Goal: Find specific page/section: Find specific page/section

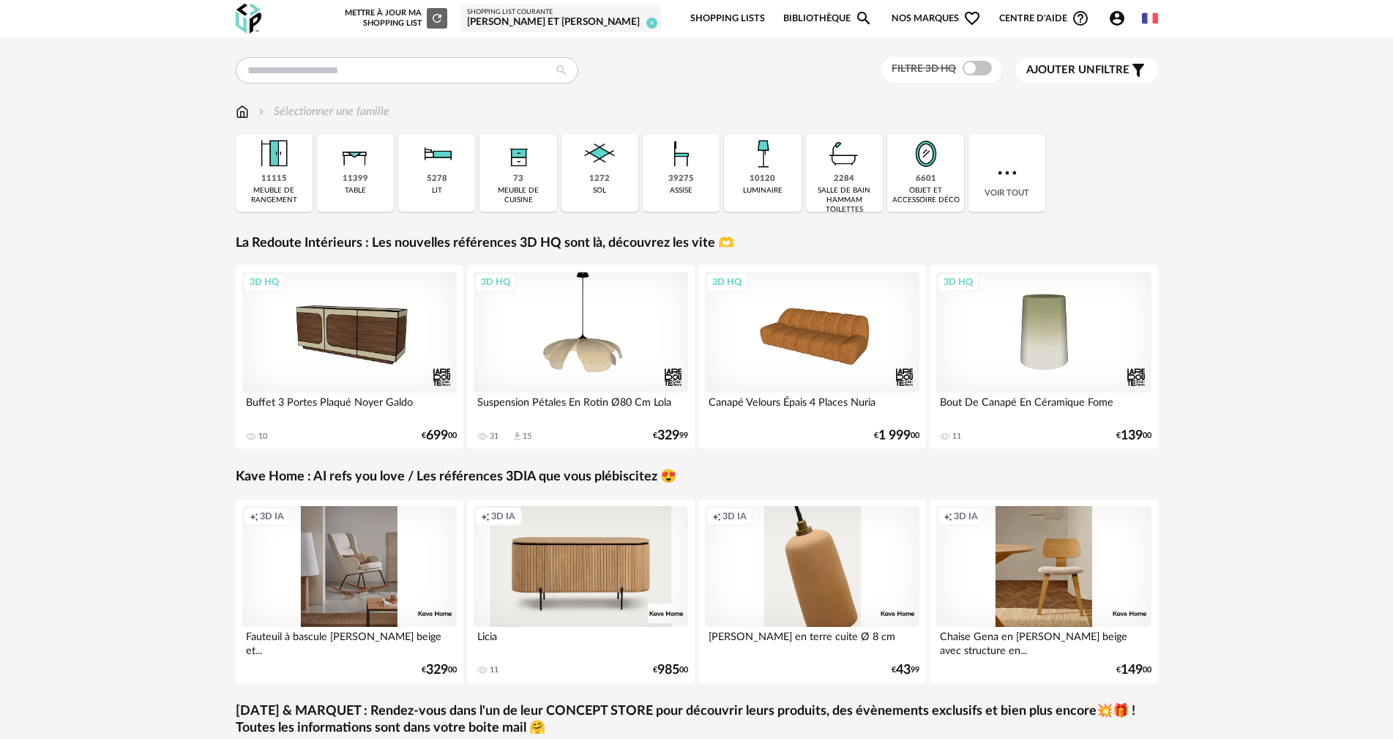
click at [594, 24] on div "[PERSON_NAME] et [PERSON_NAME]" at bounding box center [560, 22] width 187 height 13
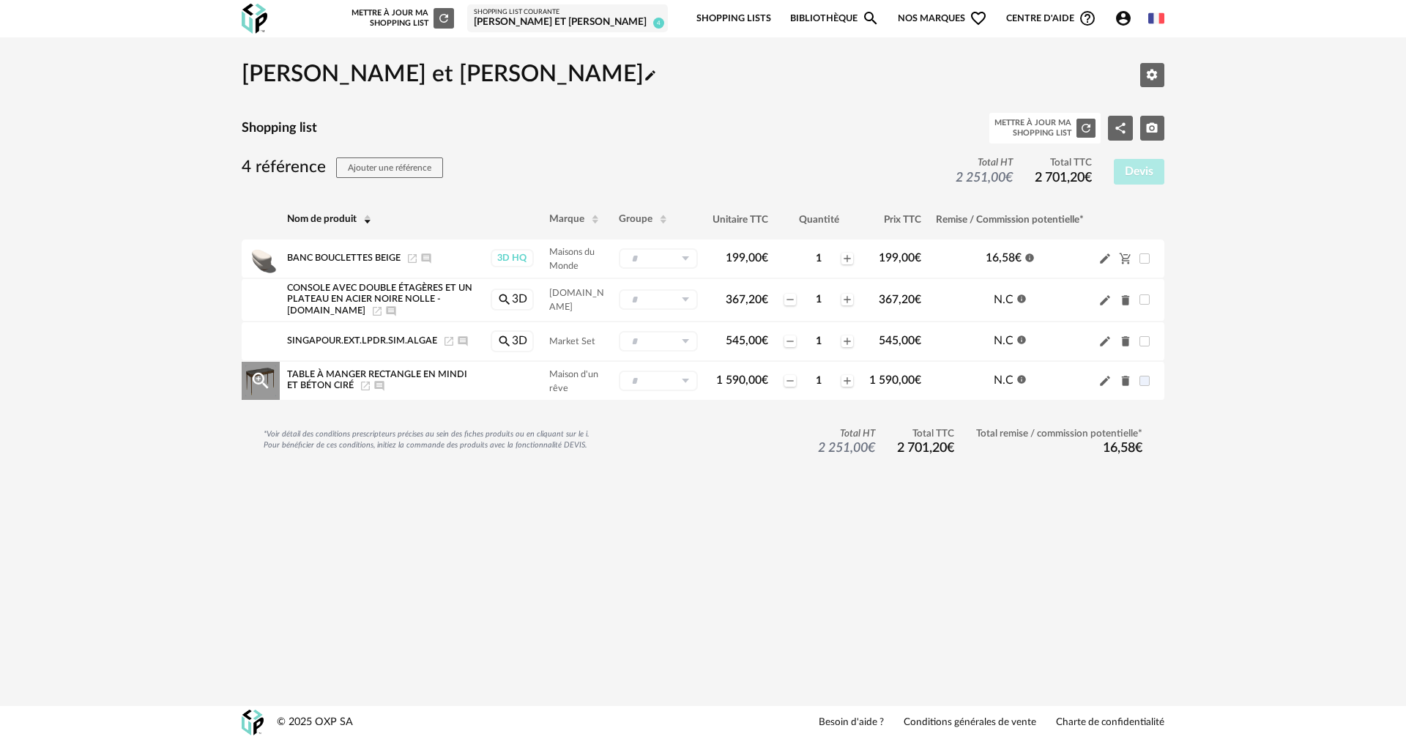
click at [339, 373] on span "Table à manger rectangle en mindi et béton ciré" at bounding box center [377, 380] width 180 height 20
click at [258, 373] on icon "Magnify Plus Outline icon" at bounding box center [261, 380] width 16 height 16
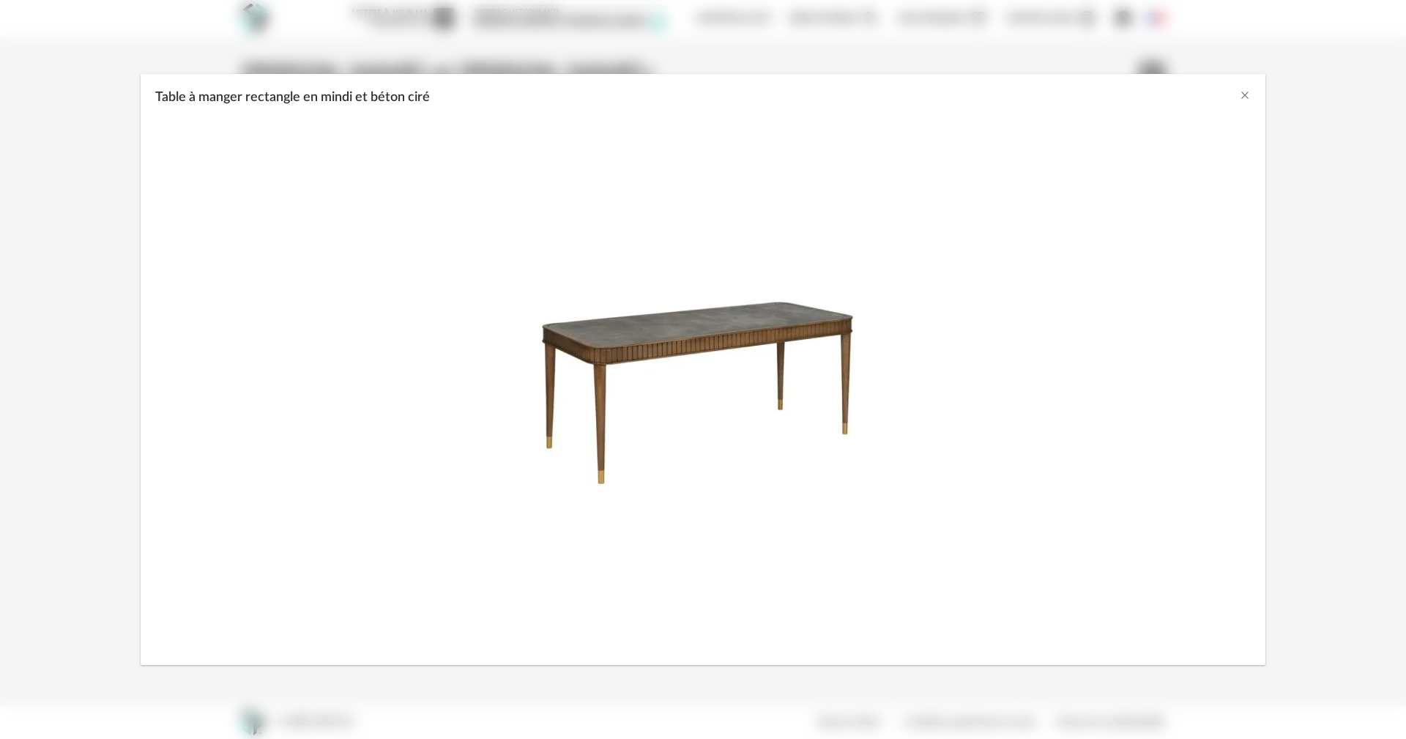
click at [649, 346] on img "Table à manger rectangle en mindi et béton ciré" at bounding box center [703, 389] width 342 height 206
click at [1243, 101] on button "Close" at bounding box center [1245, 96] width 12 height 15
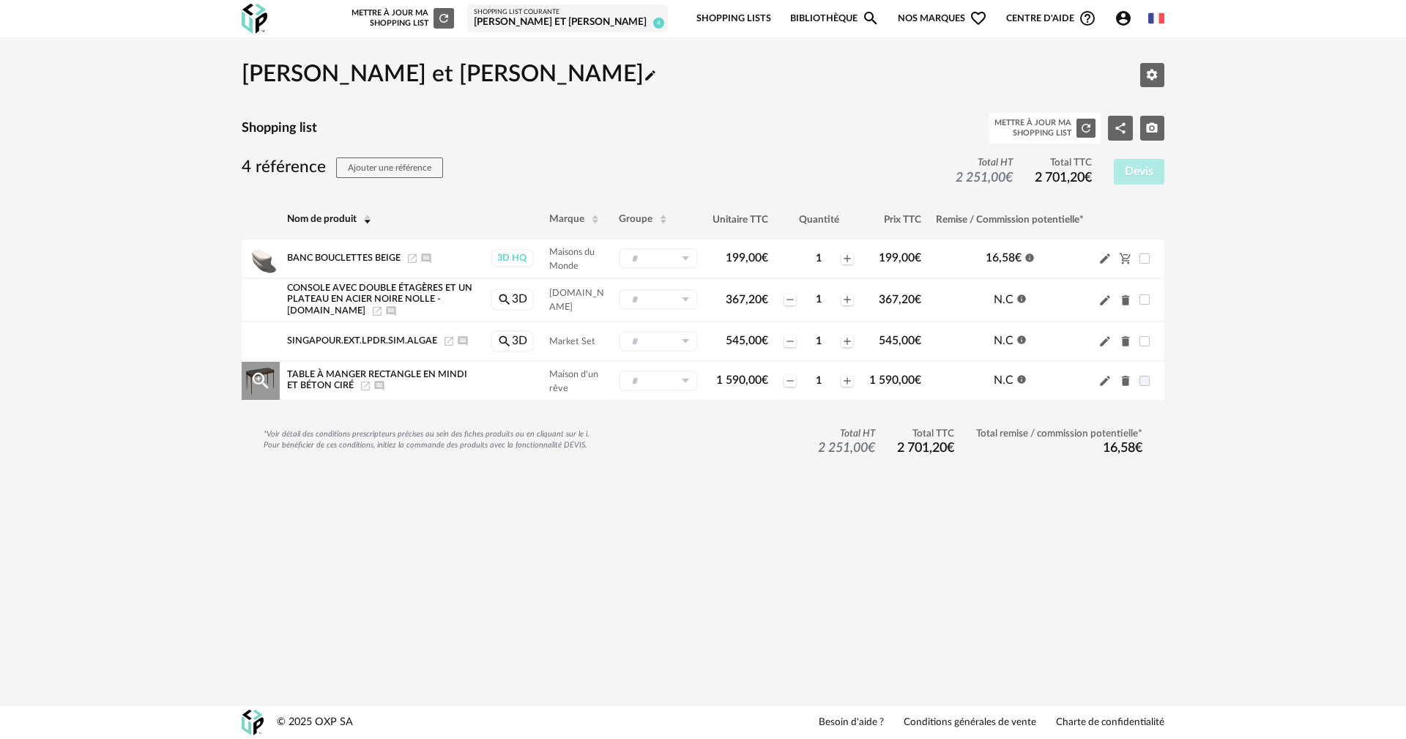
click at [447, 374] on span "Table à manger rectangle en mindi et béton ciré" at bounding box center [377, 380] width 180 height 20
click at [577, 378] on span "Maison d'un rêve" at bounding box center [573, 381] width 49 height 23
click at [1086, 12] on icon "Help Circle Outline icon" at bounding box center [1087, 18] width 15 height 15
click at [1123, 18] on icon "Account Circle icon" at bounding box center [1123, 18] width 15 height 15
click at [1039, 12] on span "Centre d'aide Help Circle Outline icon" at bounding box center [1051, 19] width 90 height 18
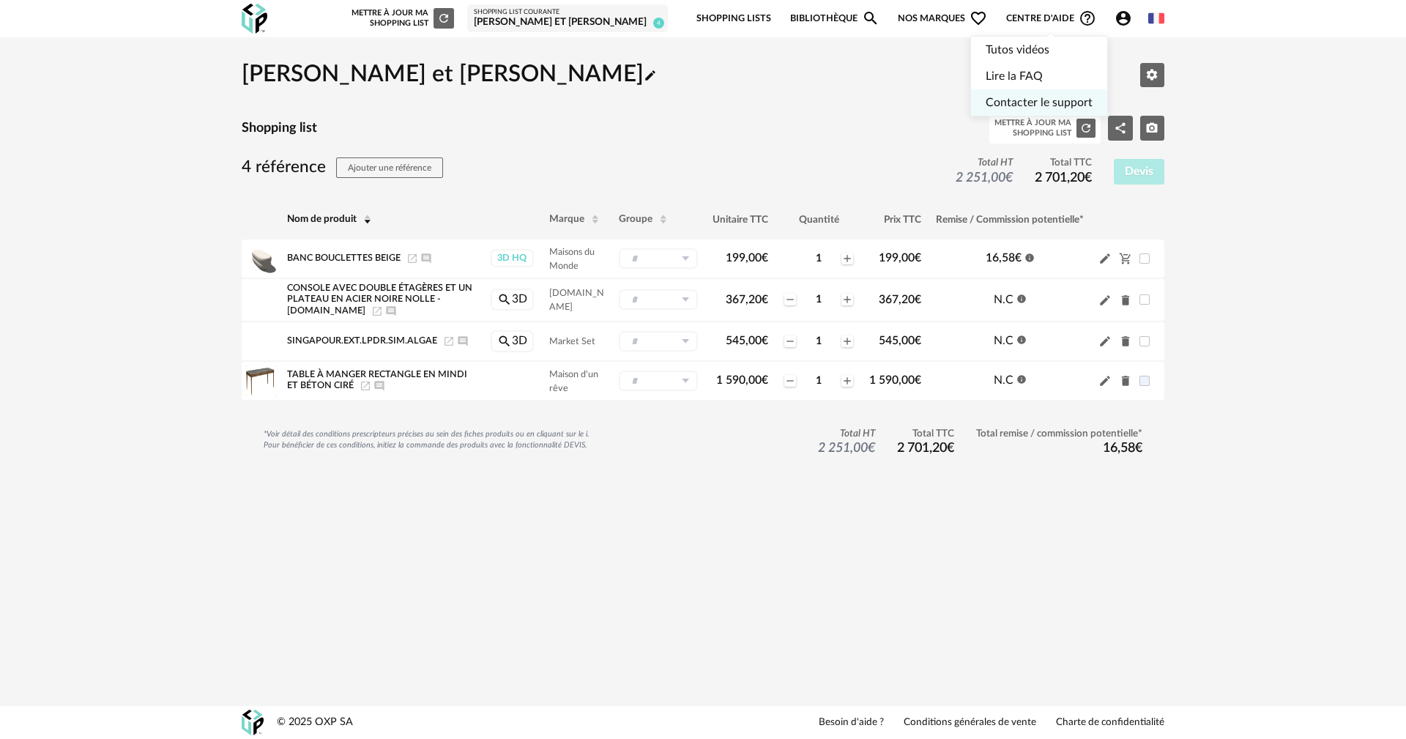
click at [1021, 97] on link "Contacter le support" at bounding box center [1038, 102] width 107 height 26
click at [383, 368] on td "Table à manger rectangle en mindi et béton ciré Launch icon Ajouter un commenta…" at bounding box center [381, 381] width 203 height 40
click at [359, 384] on icon "Launch icon" at bounding box center [365, 386] width 12 height 12
